Goal: Task Accomplishment & Management: Use online tool/utility

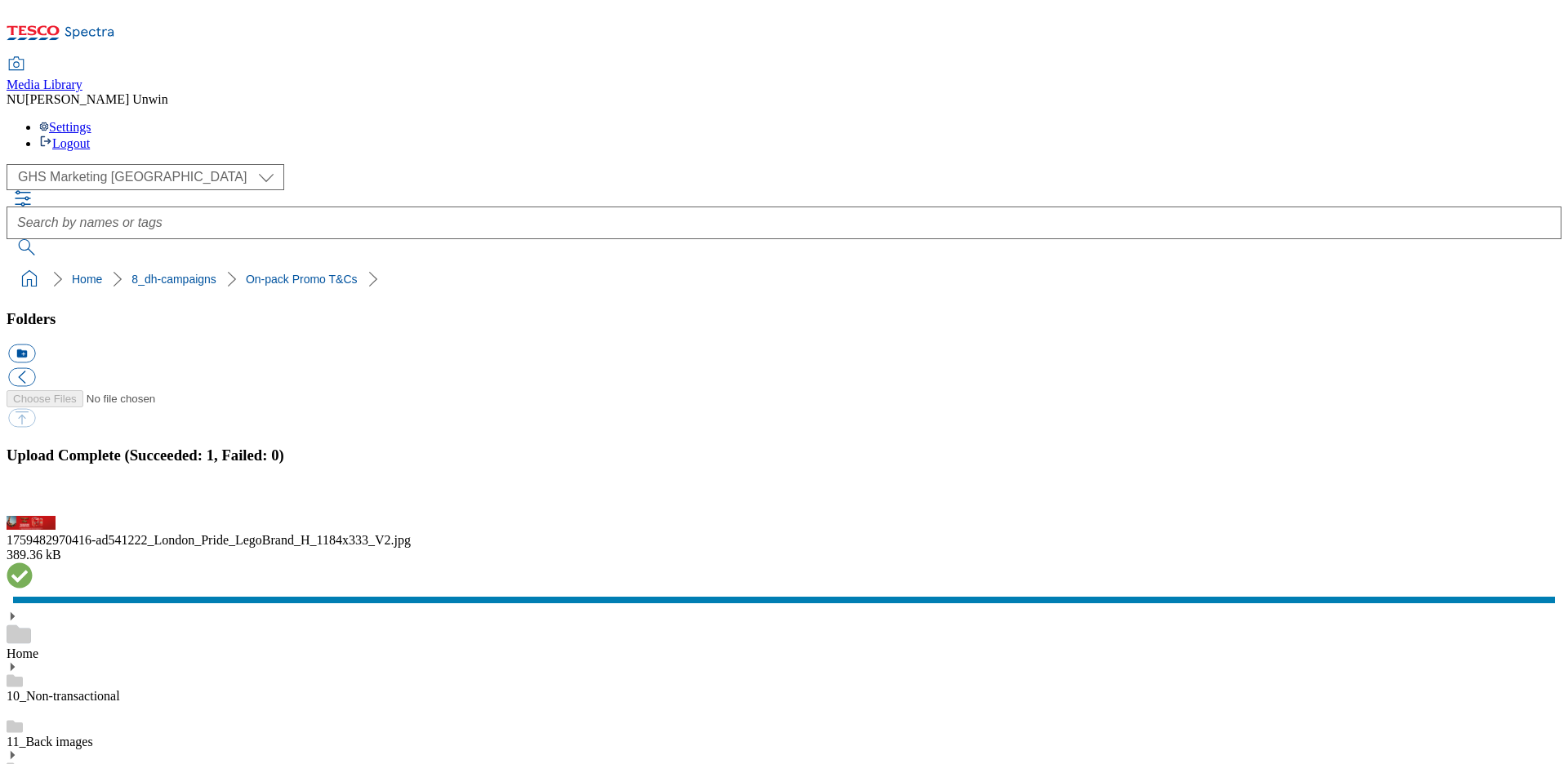
scroll to position [361, 0]
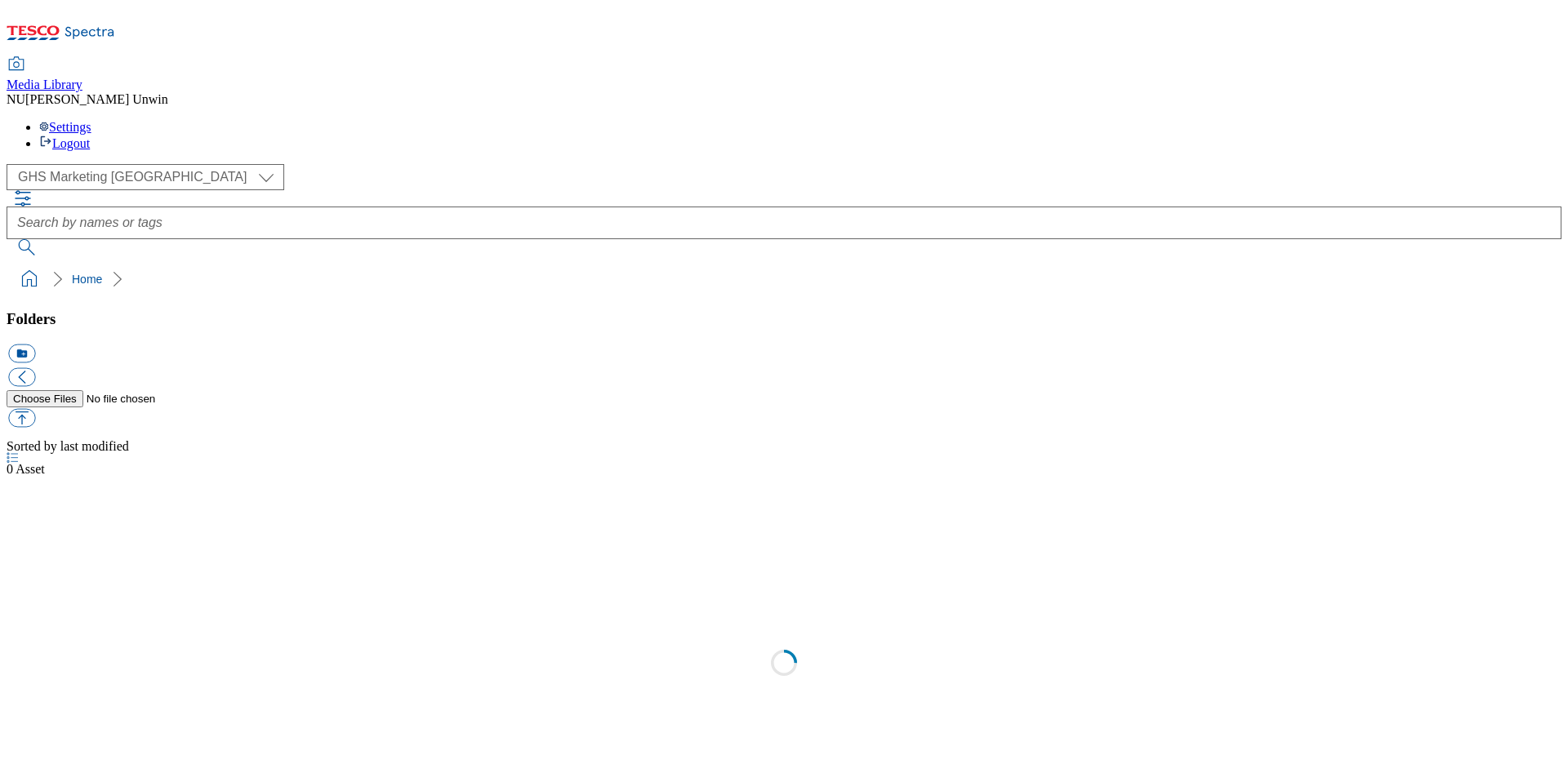
scroll to position [2, 0]
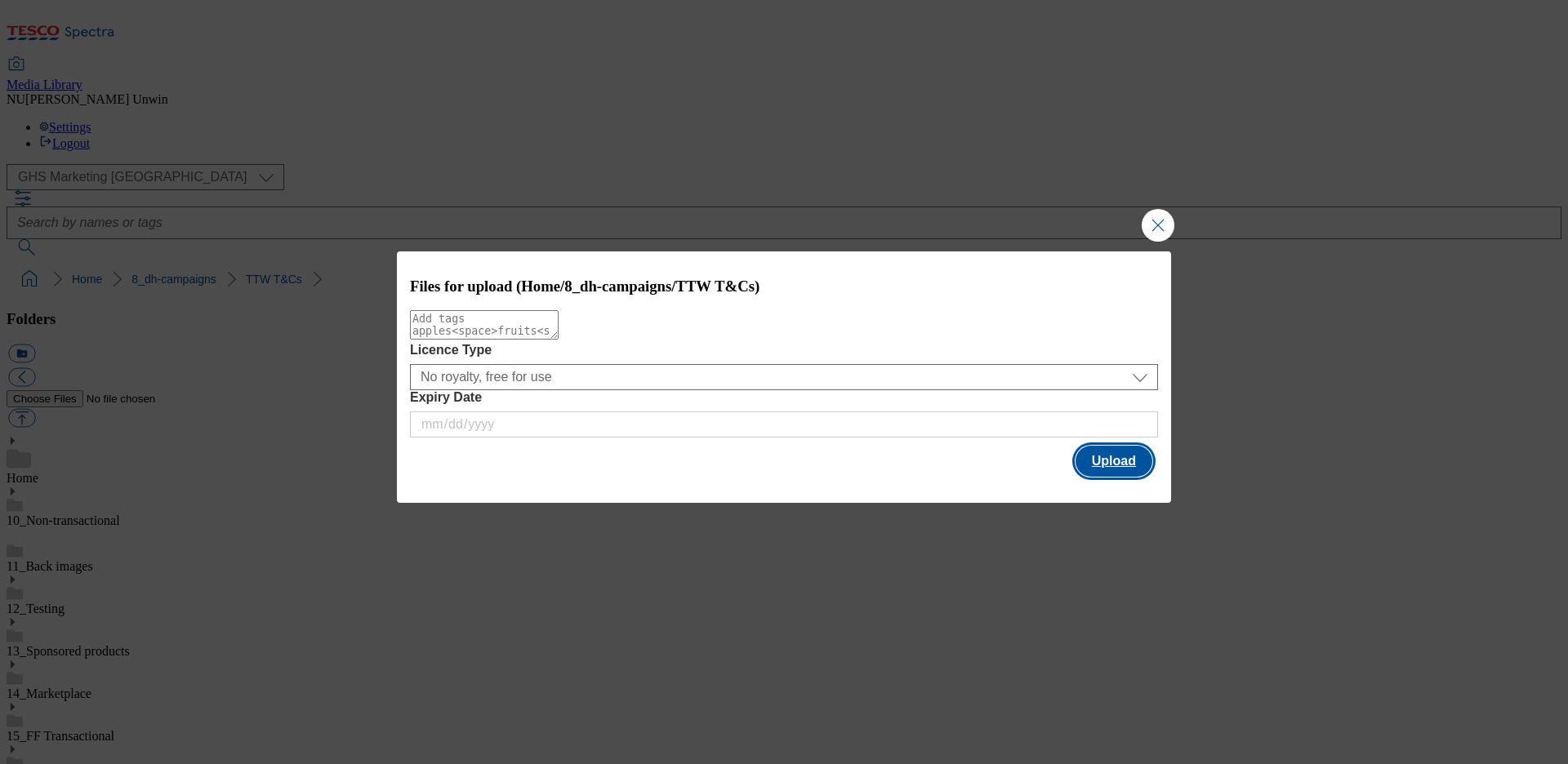
click at [1109, 463] on button "Upload" at bounding box center [1113, 461] width 77 height 31
